Goal: Book appointment/travel/reservation

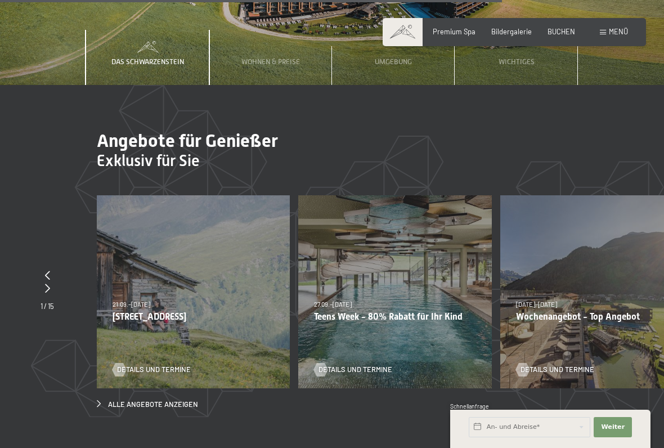
scroll to position [3035, 0]
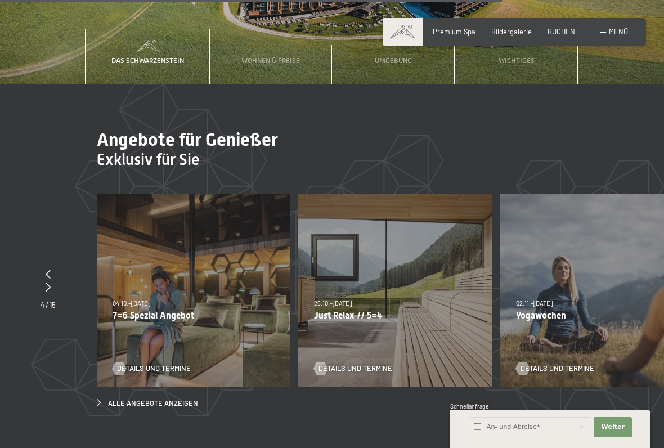
click at [425, 282] on div "26.10.–31.10.2025 21.12.–26.12.2025 04.01.–23.01.2026 08.03.–27.03.2026 08.11.–…" at bounding box center [394, 290] width 193 height 193
click at [350, 363] on span "Details und Termine" at bounding box center [355, 368] width 74 height 10
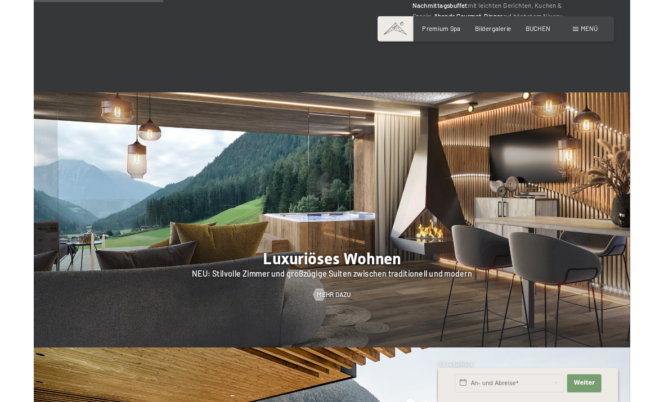
scroll to position [872, 0]
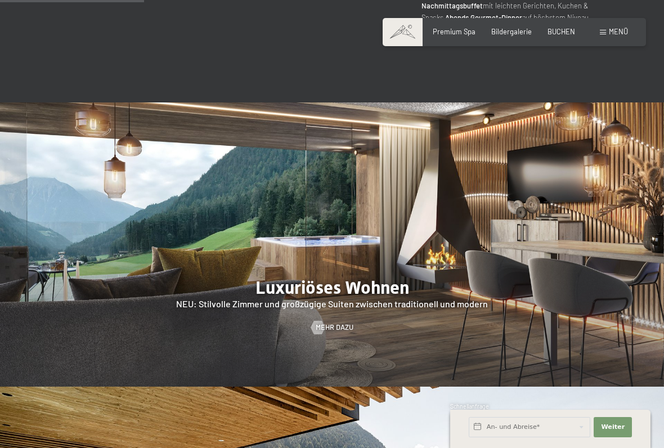
click at [335, 322] on span "Mehr dazu" at bounding box center [335, 327] width 38 height 10
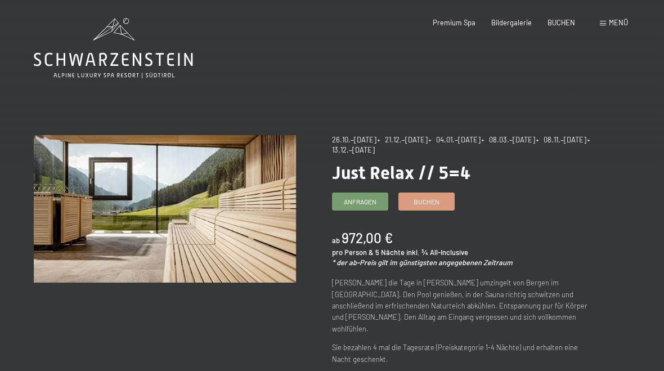
click at [515, 20] on span "Bildergalerie" at bounding box center [511, 22] width 40 height 9
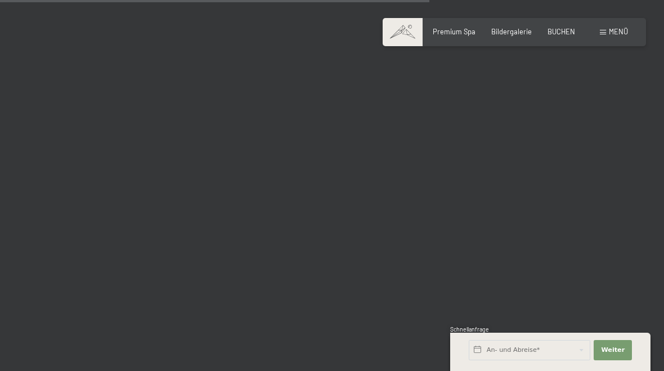
scroll to position [6078, 0]
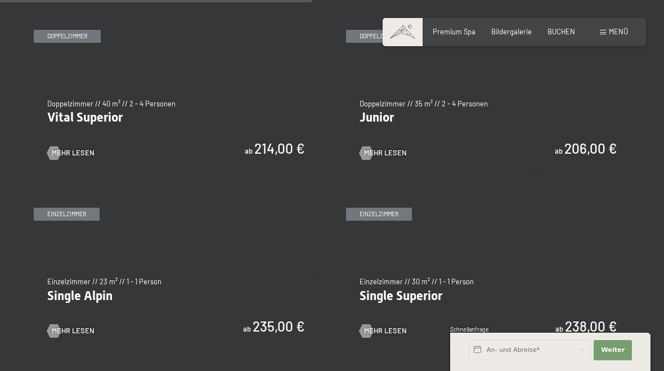
scroll to position [1298, 0]
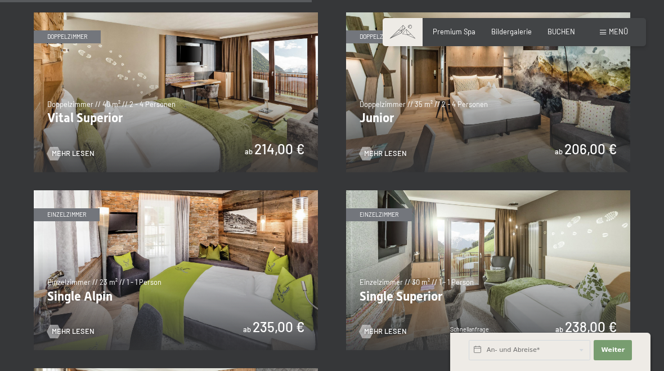
click at [384, 149] on span "Mehr Lesen" at bounding box center [385, 153] width 43 height 10
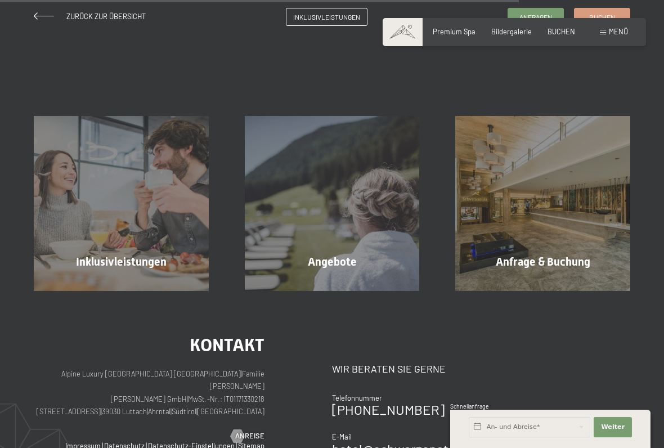
scroll to position [980, 0]
click at [343, 259] on div "Angebote Mehr erfahren" at bounding box center [332, 202] width 211 height 175
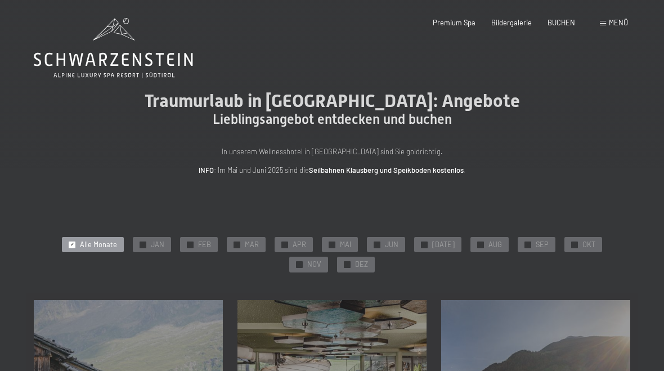
click at [321, 259] on span "NOV" at bounding box center [314, 264] width 14 height 10
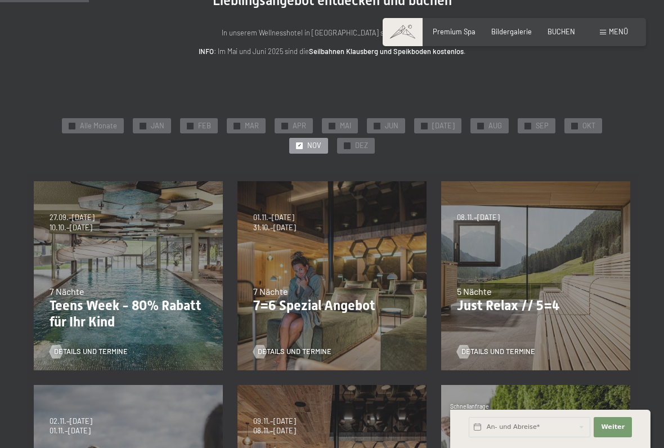
scroll to position [120, 0]
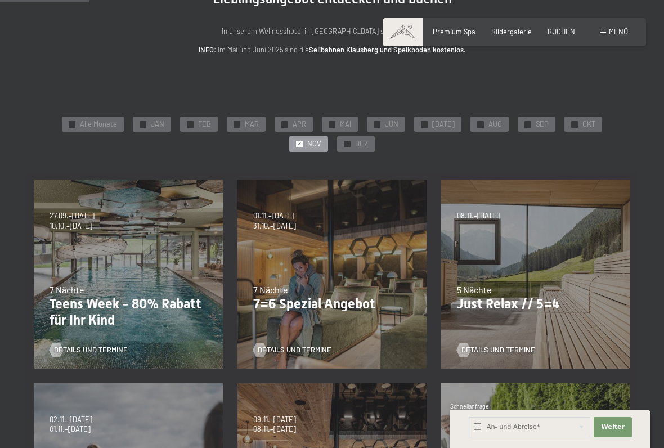
click at [498, 304] on p "Just Relax // 5=4" at bounding box center [535, 304] width 157 height 16
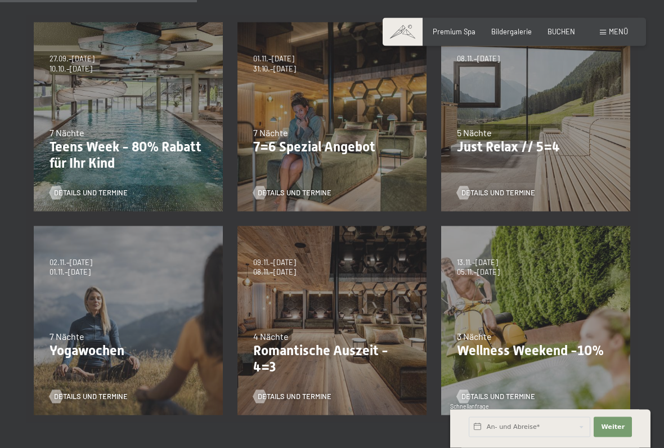
scroll to position [289, 0]
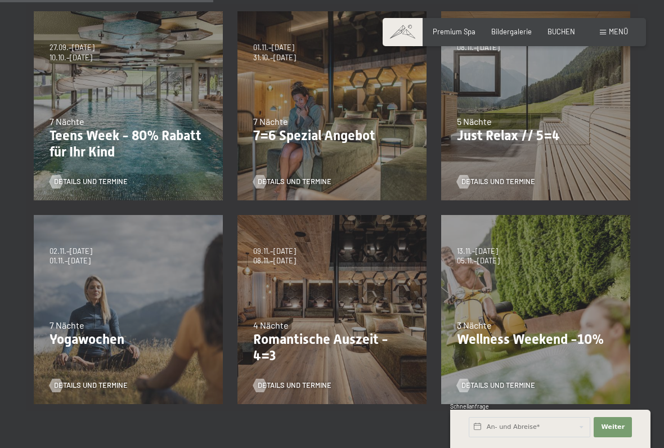
click at [304, 370] on span "Details und Termine" at bounding box center [295, 385] width 74 height 10
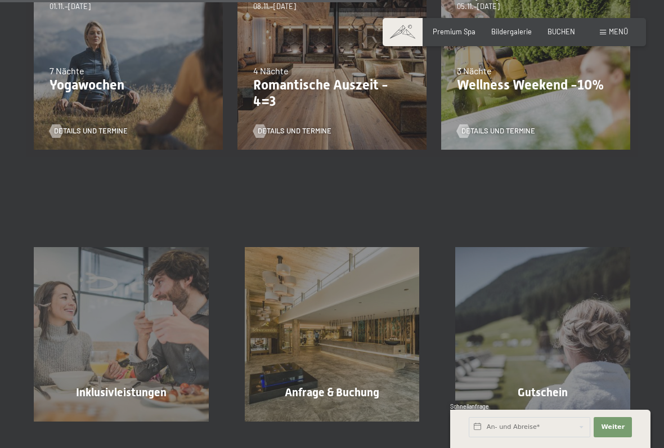
scroll to position [543, 0]
click at [132, 370] on span "Mehr erfahren" at bounding box center [124, 416] width 56 height 10
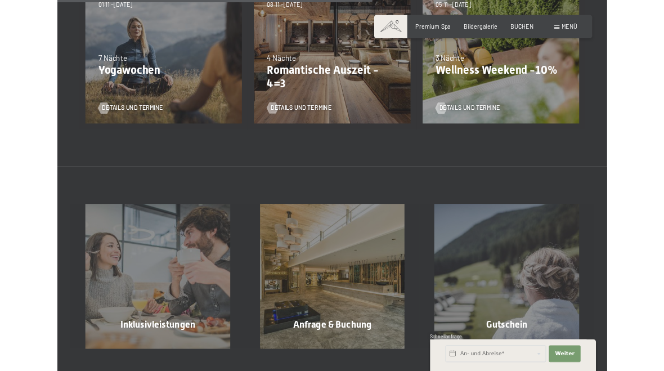
scroll to position [0, 0]
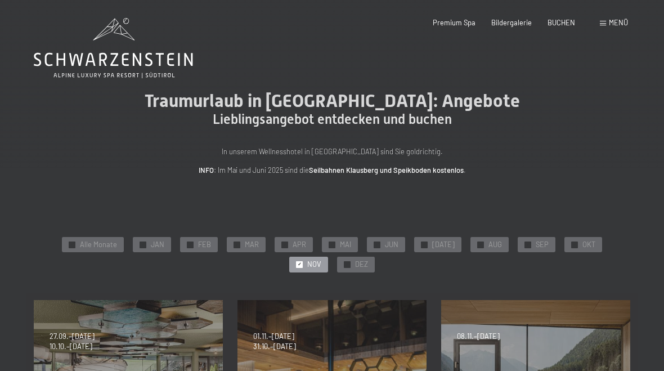
click at [620, 21] on span "Menü" at bounding box center [618, 22] width 19 height 9
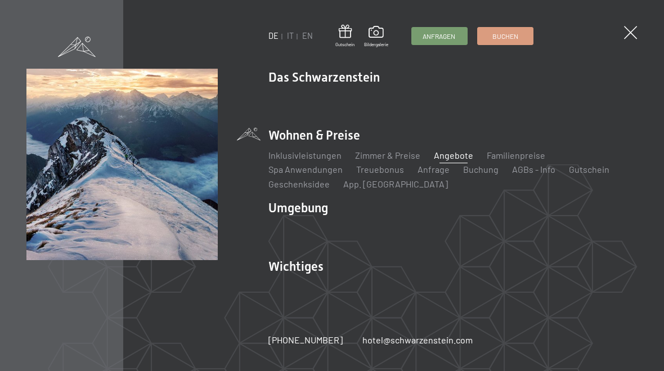
click at [629, 29] on span at bounding box center [630, 32] width 13 height 13
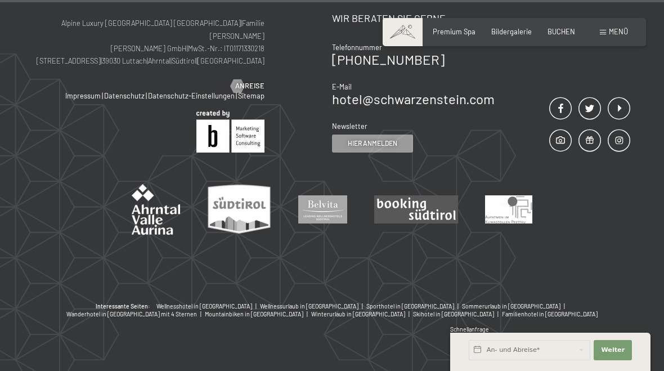
scroll to position [1025, 0]
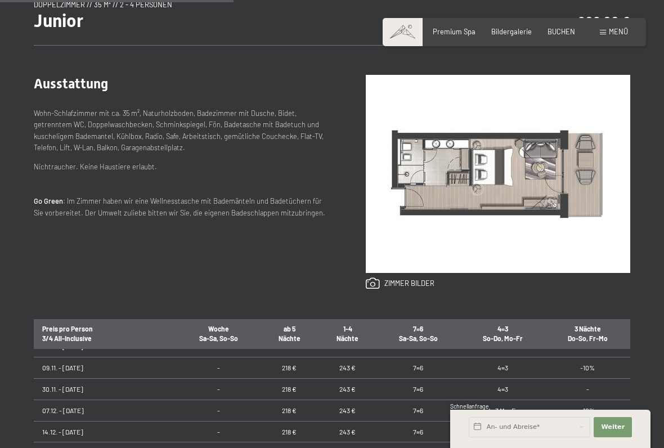
scroll to position [406, 0]
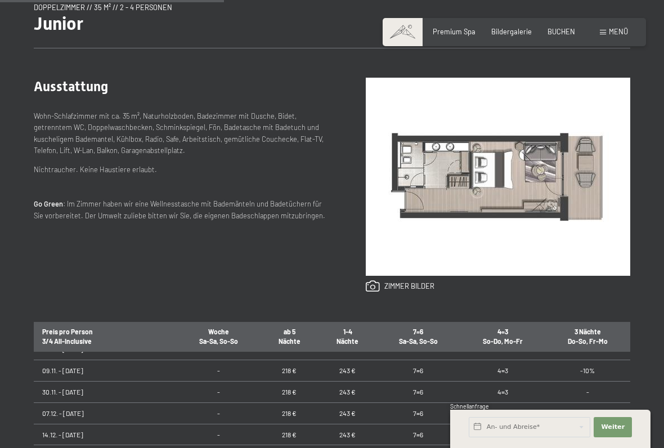
click at [420, 289] on link at bounding box center [400, 286] width 69 height 12
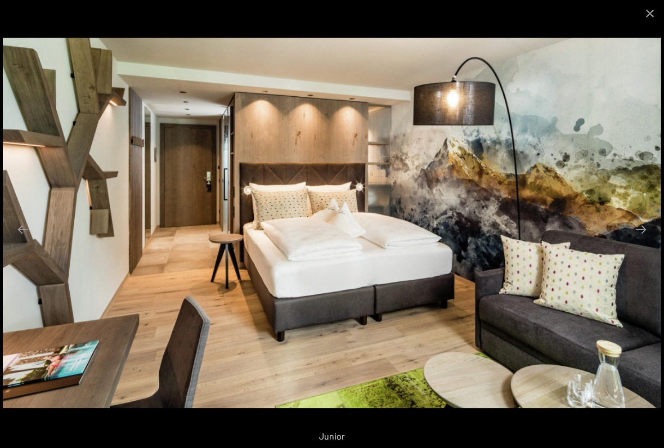
click at [643, 224] on button "Next slide" at bounding box center [641, 229] width 24 height 22
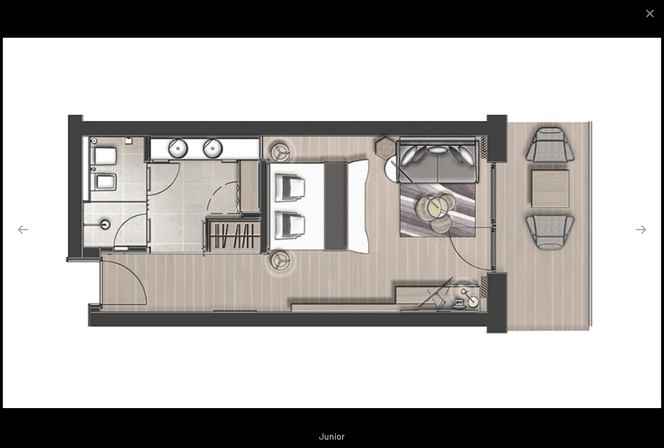
click at [640, 229] on button "Next slide" at bounding box center [641, 229] width 24 height 22
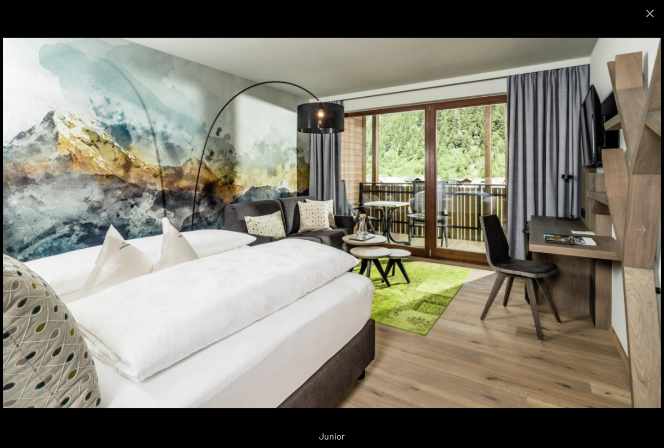
click at [638, 229] on button "Next slide" at bounding box center [641, 229] width 24 height 22
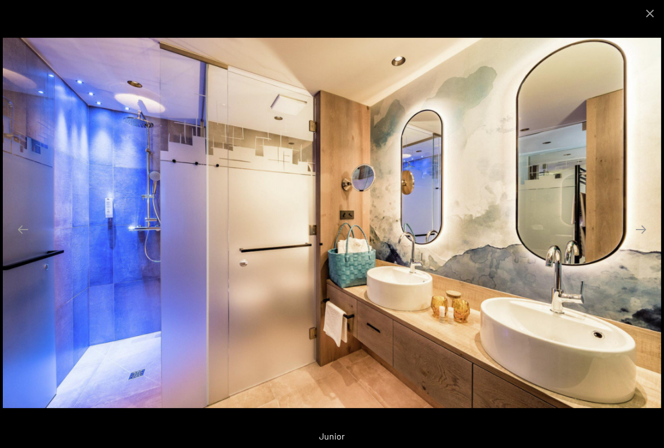
click at [640, 229] on button "Next slide" at bounding box center [641, 229] width 24 height 22
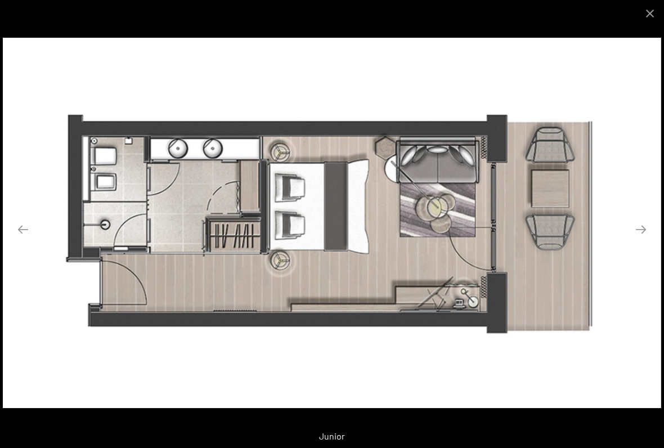
click at [632, 235] on button "Next slide" at bounding box center [641, 229] width 24 height 22
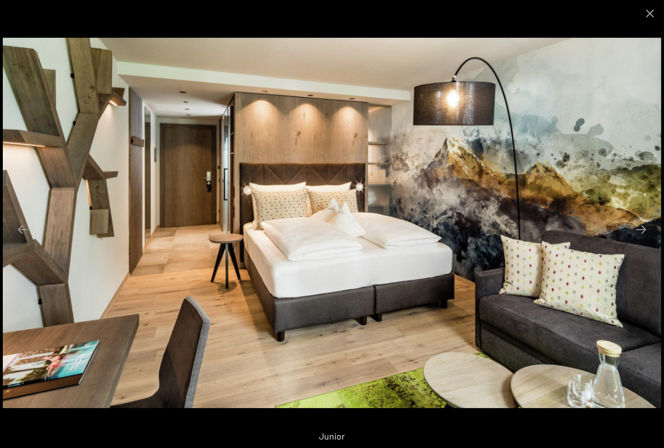
click at [641, 226] on button "Next slide" at bounding box center [641, 229] width 24 height 22
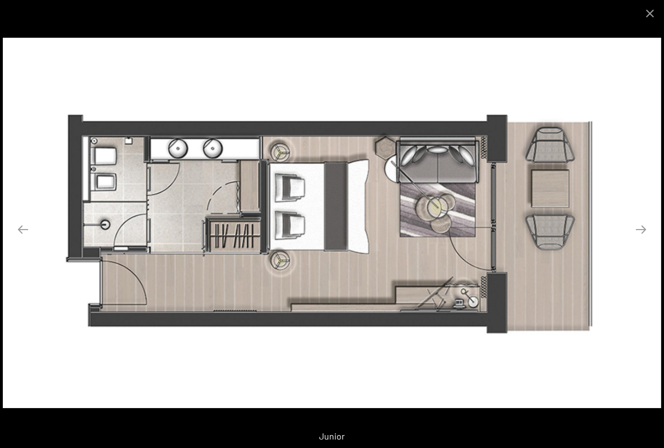
click at [640, 229] on button "Next slide" at bounding box center [641, 229] width 24 height 22
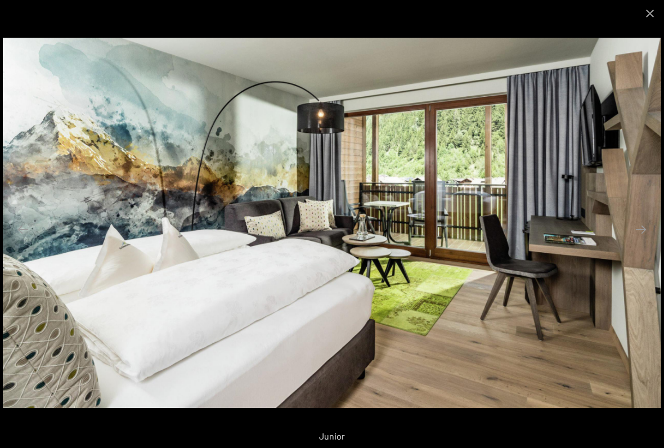
click at [655, 9] on button "Close gallery" at bounding box center [650, 13] width 28 height 26
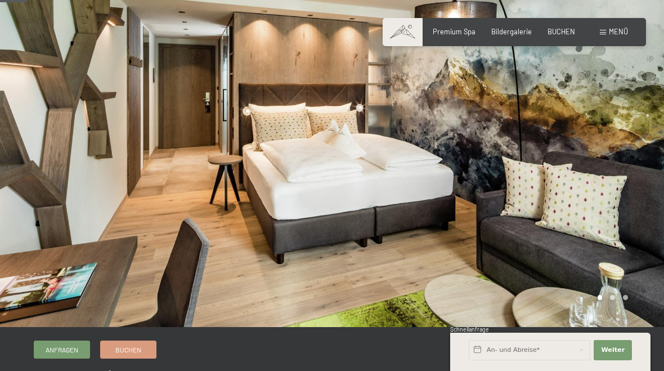
scroll to position [0, 0]
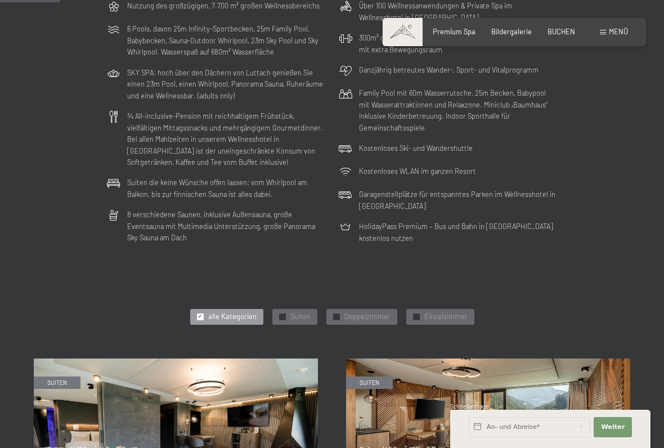
scroll to position [242, 0]
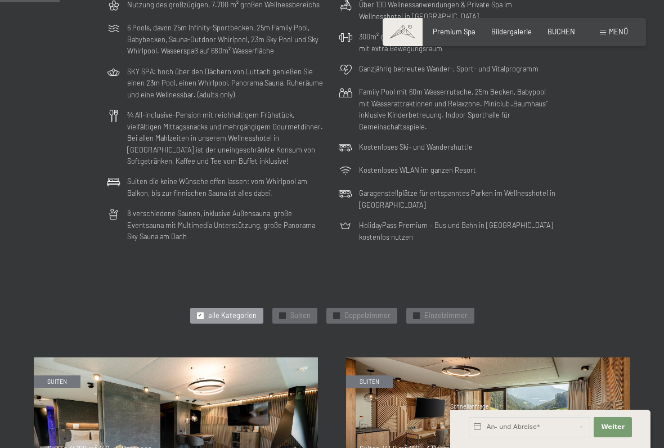
click at [367, 312] on span "Doppelzimmer" at bounding box center [367, 315] width 46 height 10
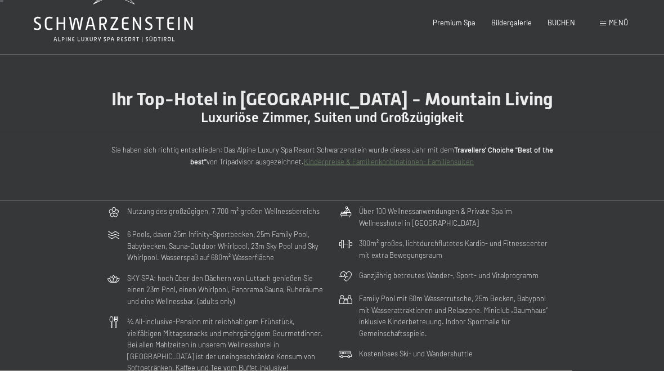
scroll to position [0, 0]
